Goal: Information Seeking & Learning: Learn about a topic

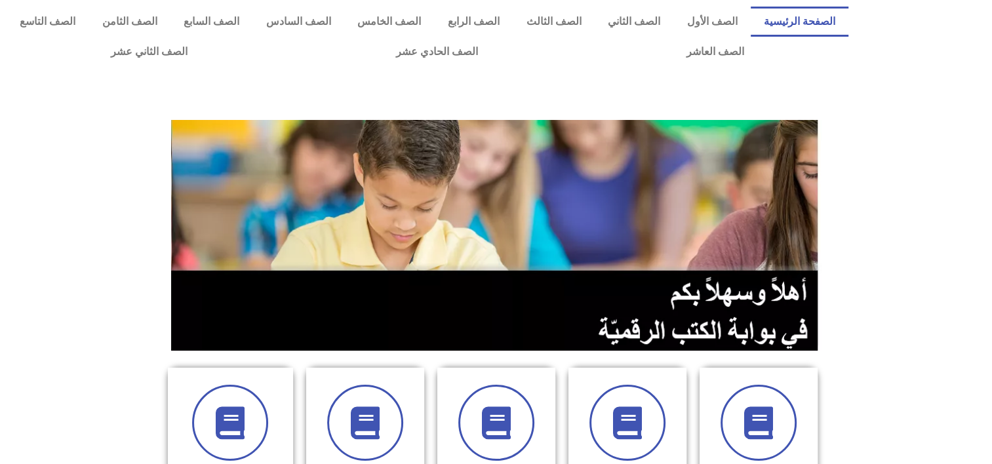
click at [957, 255] on section at bounding box center [496, 235] width 992 height 250
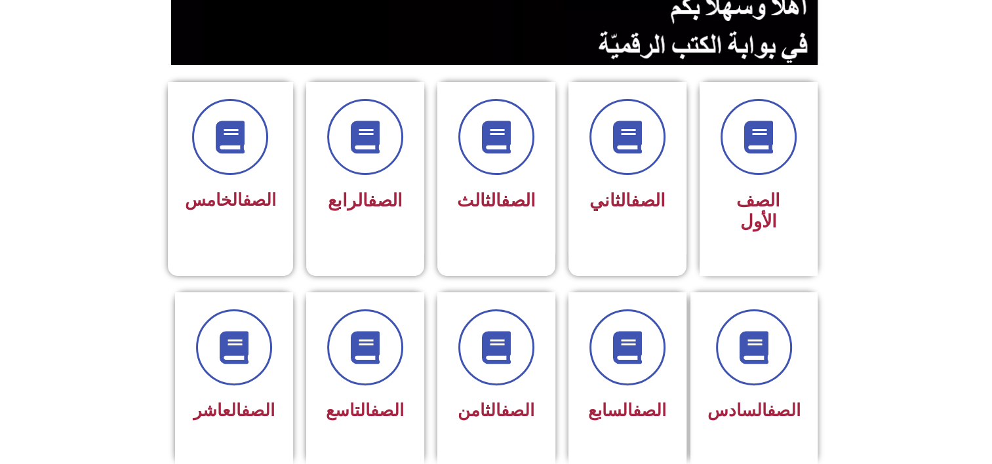
scroll to position [288, 0]
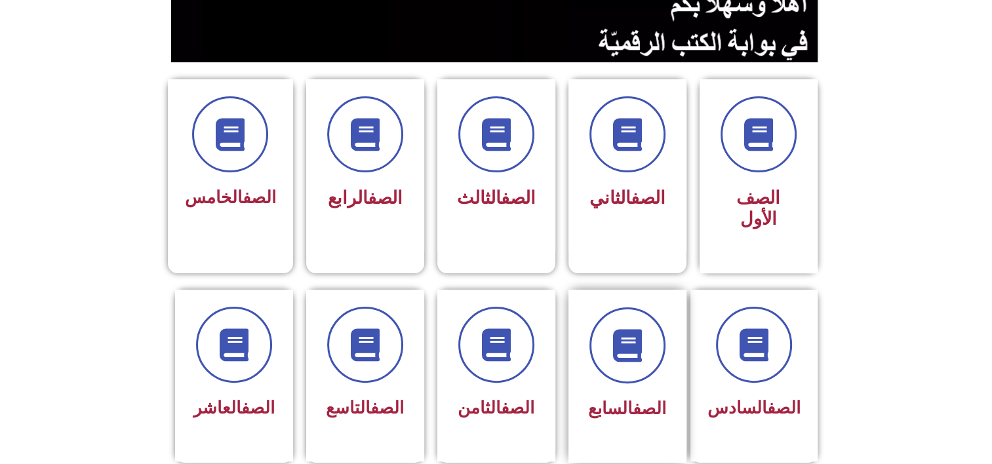
click at [651, 364] on div "الصف السابع" at bounding box center [627, 366] width 83 height 118
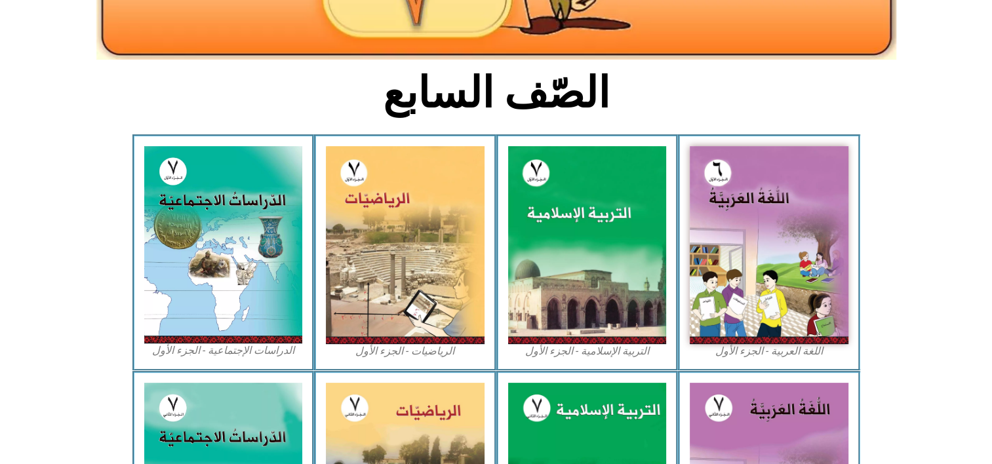
scroll to position [288, 0]
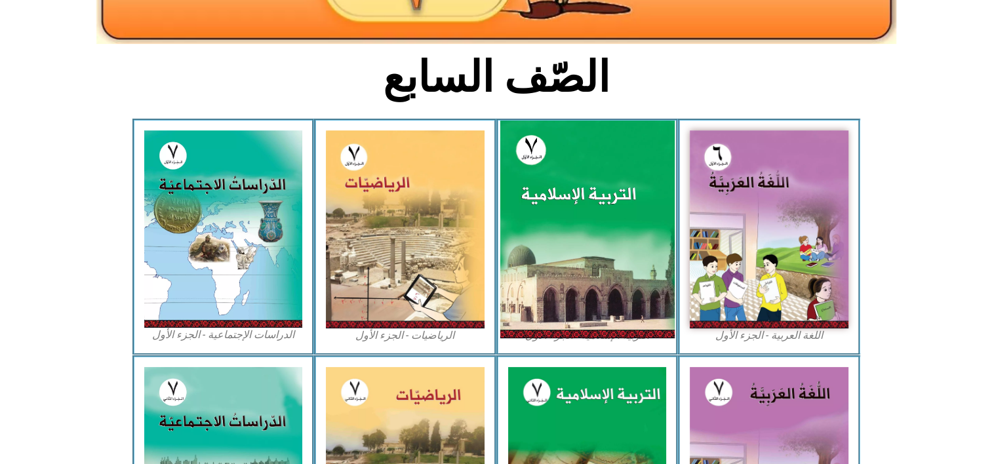
click at [629, 296] on img at bounding box center [586, 230] width 174 height 218
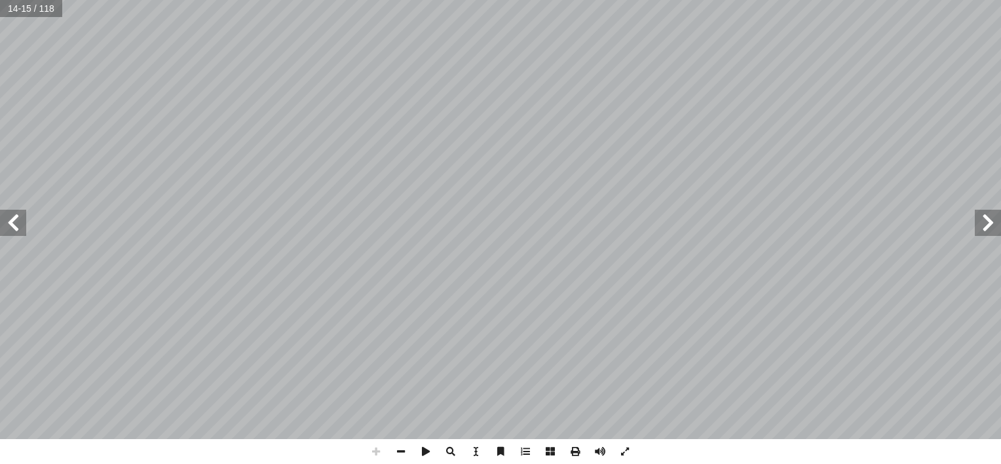
click at [378, 453] on span at bounding box center [376, 451] width 25 height 25
click at [400, 456] on span at bounding box center [401, 451] width 25 height 25
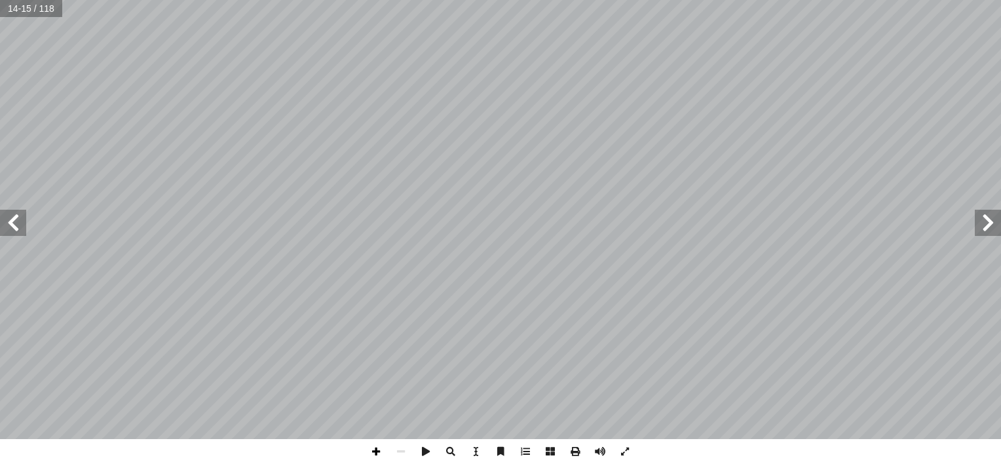
click at [377, 454] on span at bounding box center [376, 451] width 25 height 25
click at [984, 223] on span at bounding box center [988, 223] width 26 height 26
click at [13, 220] on span at bounding box center [13, 223] width 26 height 26
click at [982, 227] on span at bounding box center [988, 223] width 26 height 26
click at [14, 227] on span at bounding box center [13, 223] width 26 height 26
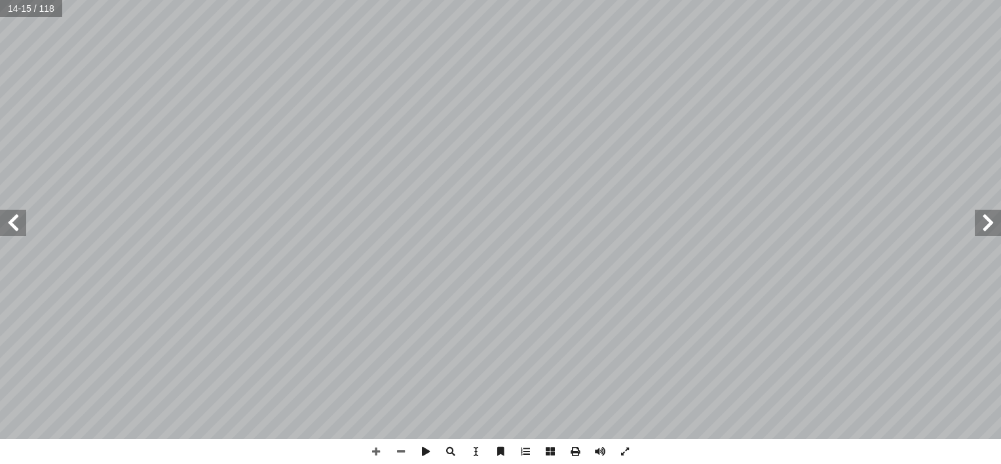
click at [638, 0] on html "الصفحة الرئيسية الصف الأول الصف الثاني الصف الثالث الصف الرابع الصف الخامس الصف…" at bounding box center [500, 59] width 1001 height 119
click at [994, 231] on span at bounding box center [988, 223] width 26 height 26
click at [12, 223] on span at bounding box center [13, 223] width 26 height 26
click at [991, 231] on span at bounding box center [988, 223] width 26 height 26
click at [3, 224] on span at bounding box center [13, 223] width 26 height 26
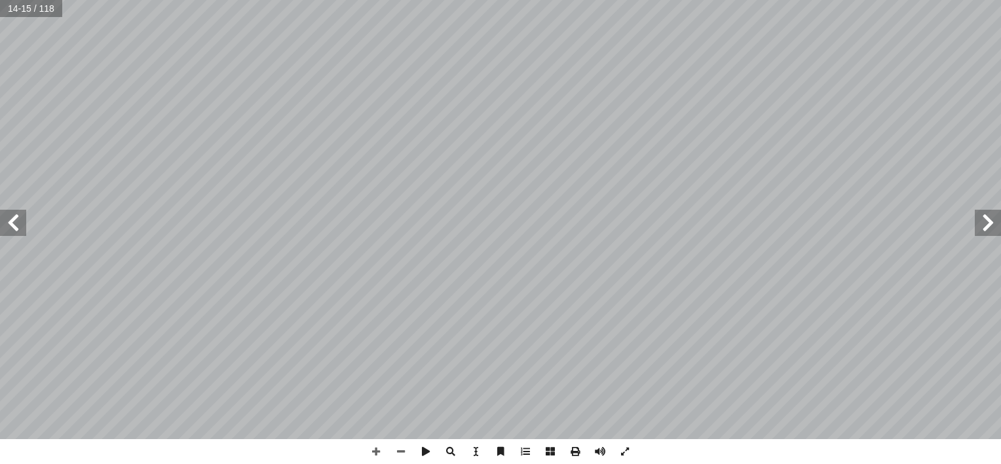
click at [986, 224] on span at bounding box center [988, 223] width 26 height 26
click at [836, 256] on div "8 المفردات والتراكيب: : النجــوم العظيمــة والمــدارات نن فيهــا. ُ التــي تســ…" at bounding box center [500, 219] width 1001 height 439
click at [16, 223] on span at bounding box center [13, 223] width 26 height 26
click at [1001, 85] on html "الصفحة الرئيسية الصف الأول الصف الثاني الصف الثالث الصف الرابع الصف الخامس الصف…" at bounding box center [500, 59] width 1001 height 119
click at [988, 226] on span at bounding box center [988, 223] width 26 height 26
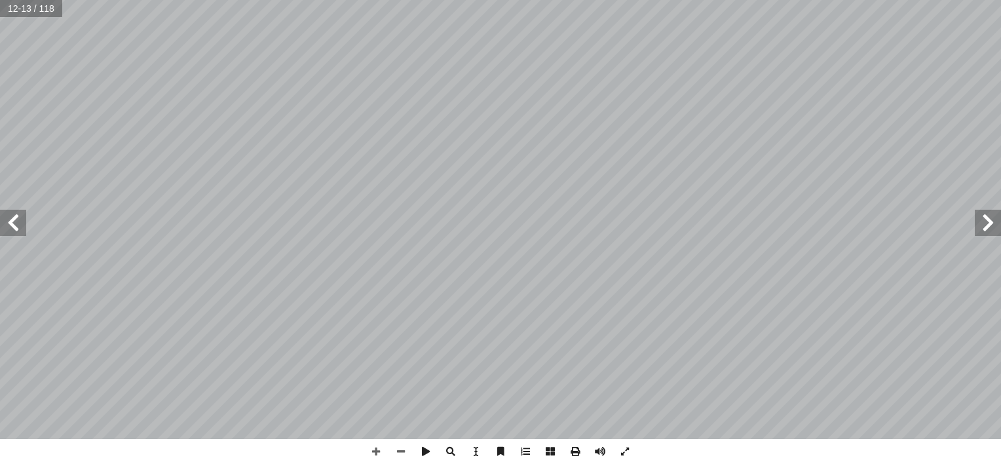
click at [19, 229] on span at bounding box center [13, 223] width 26 height 26
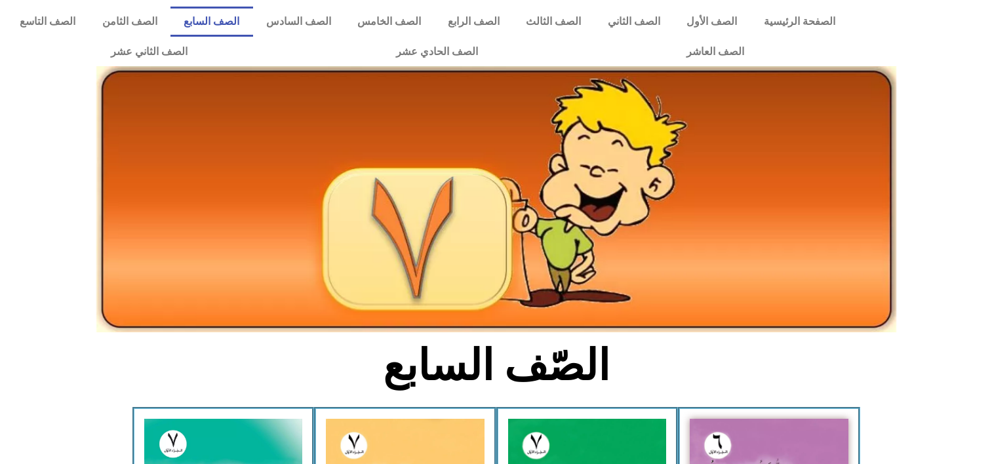
scroll to position [288, 0]
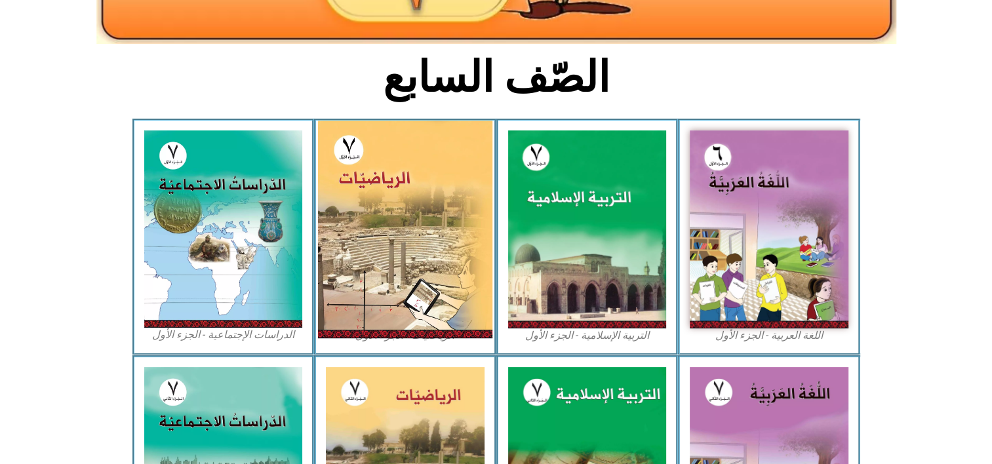
click at [422, 337] on img at bounding box center [405, 230] width 174 height 218
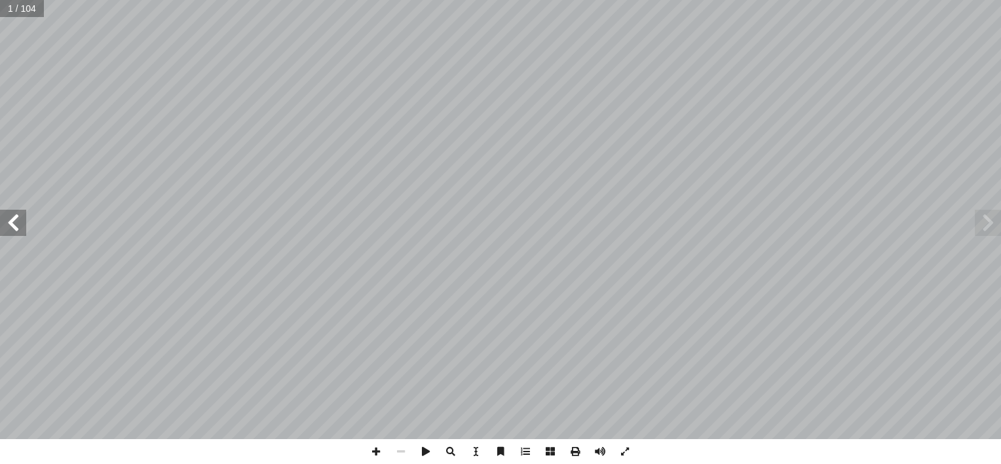
click at [18, 220] on span at bounding box center [13, 223] width 26 height 26
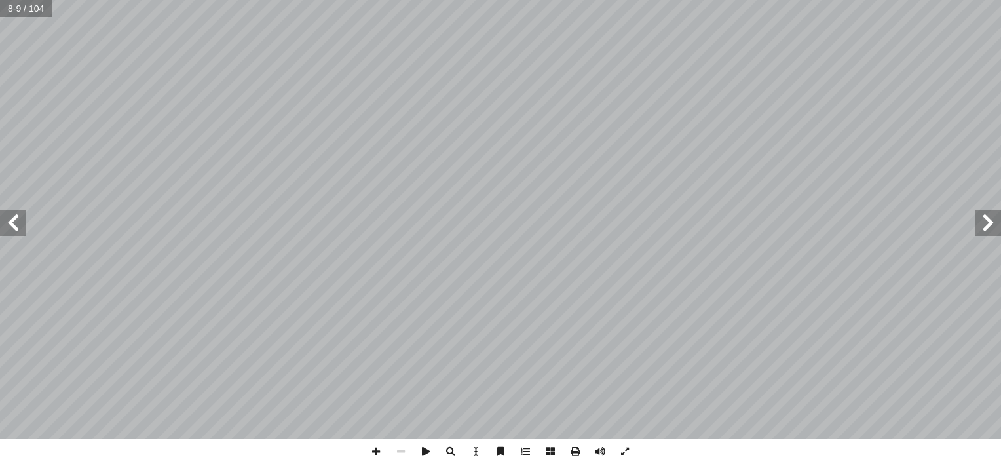
click at [8, 225] on span at bounding box center [13, 223] width 26 height 26
click at [372, 451] on span at bounding box center [376, 451] width 25 height 25
click at [11, 225] on span at bounding box center [13, 223] width 26 height 26
